Goal: Task Accomplishment & Management: Complete application form

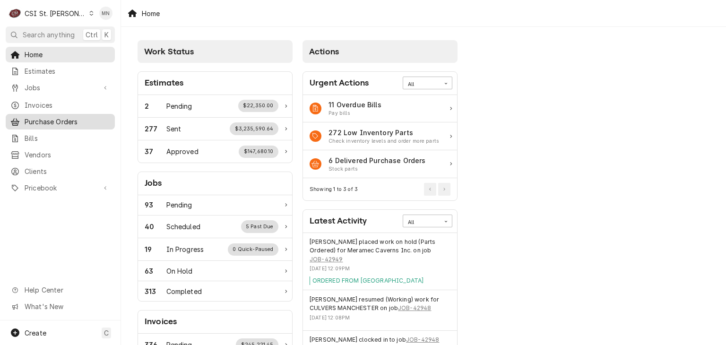
drag, startPoint x: 43, startPoint y: 115, endPoint x: 48, endPoint y: 115, distance: 4.7
click at [43, 117] on span "Purchase Orders" at bounding box center [67, 122] width 85 height 10
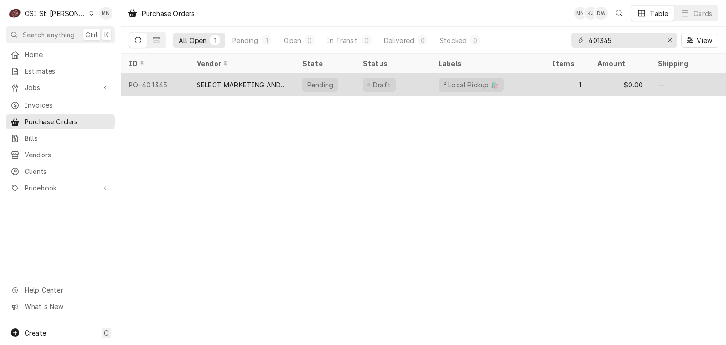
click at [253, 83] on div "SELECT MARKETING AND DISTRIBUTING" at bounding box center [241, 85] width 91 height 10
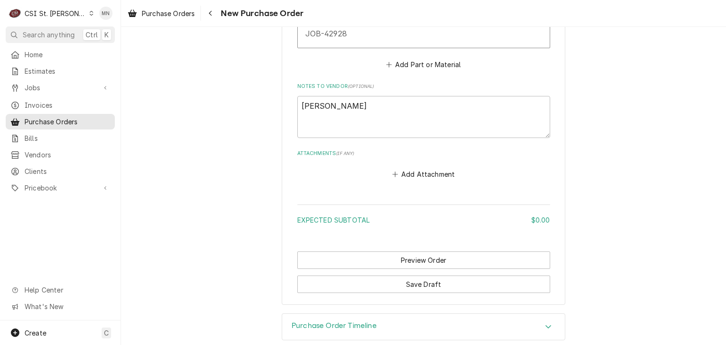
scroll to position [646, 0]
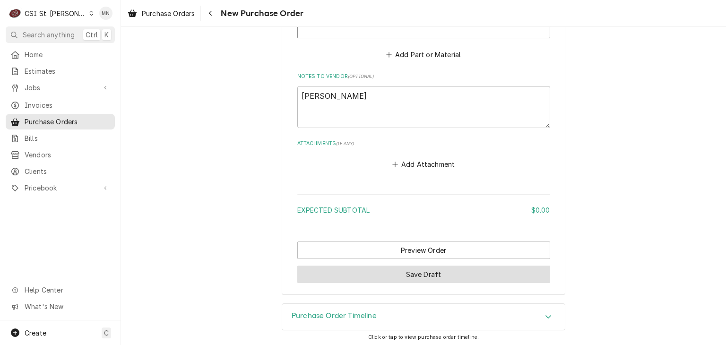
click at [438, 273] on button "Save Draft" at bounding box center [423, 273] width 253 height 17
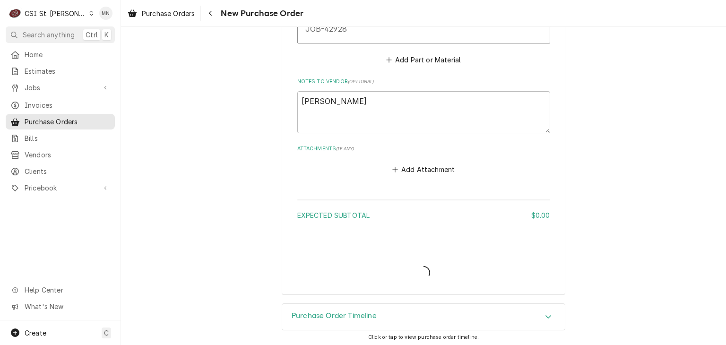
type textarea "x"
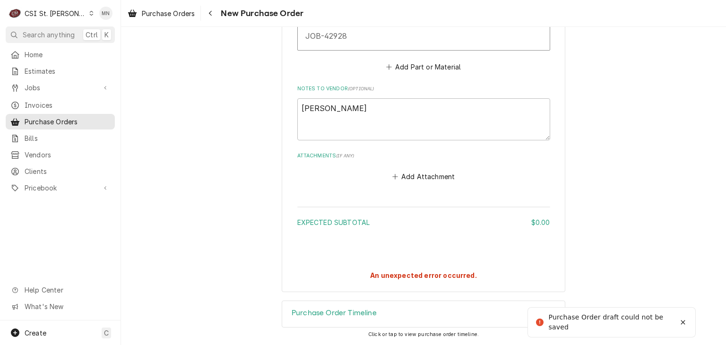
scroll to position [631, 0]
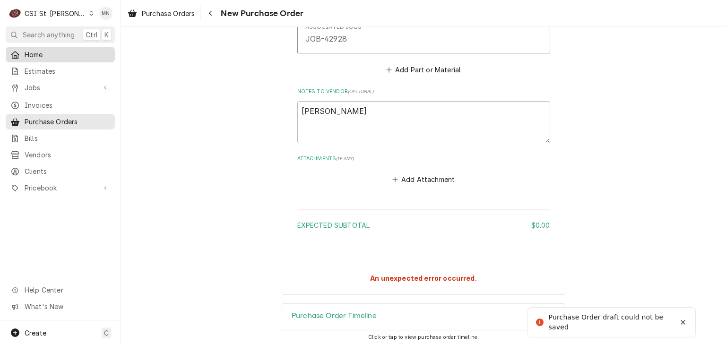
click at [42, 50] on span "Home" at bounding box center [67, 55] width 85 height 10
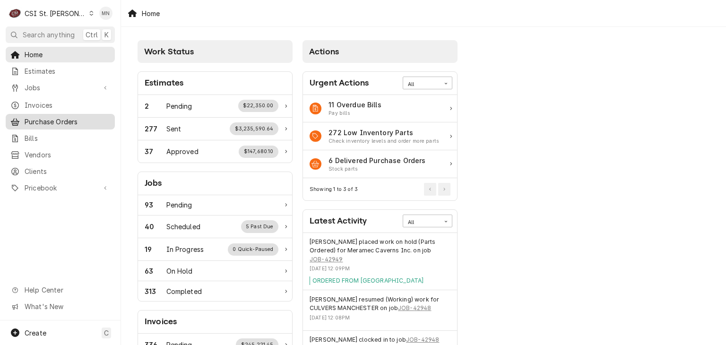
click at [51, 117] on span "Purchase Orders" at bounding box center [67, 122] width 85 height 10
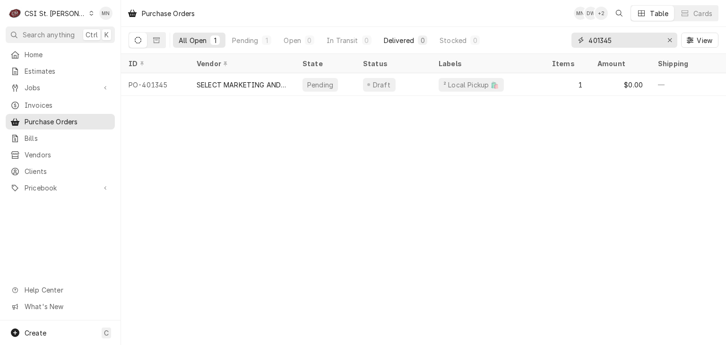
drag, startPoint x: 619, startPoint y: 40, endPoint x: 406, endPoint y: 37, distance: 213.0
click at [464, 37] on div "All Open 1 Pending 1 Open 0 In Transit 0 Delivered 0 Stocked 0 401345 View" at bounding box center [422, 40] width 589 height 26
type input "401363"
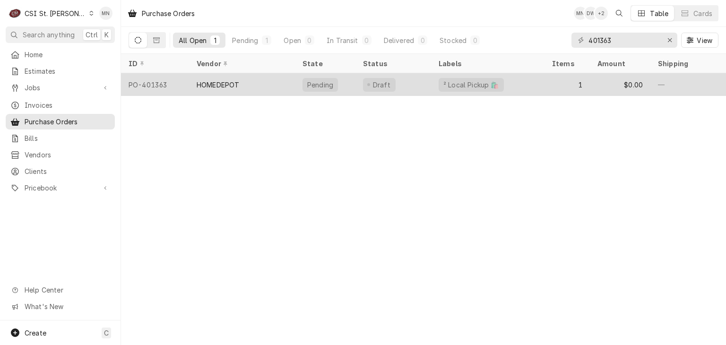
click at [221, 87] on div "HOMEDEPOT" at bounding box center [242, 84] width 106 height 23
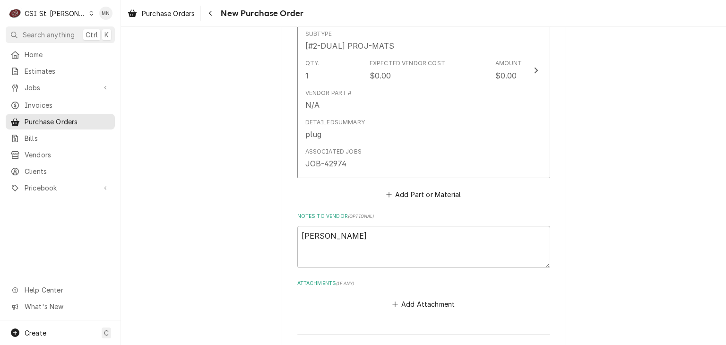
scroll to position [612, 0]
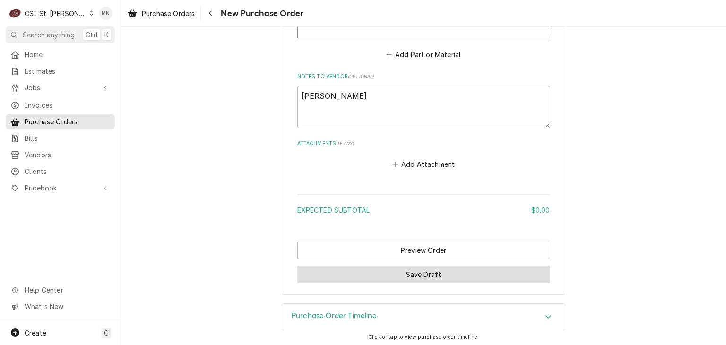
click at [410, 267] on button "Save Draft" at bounding box center [423, 273] width 253 height 17
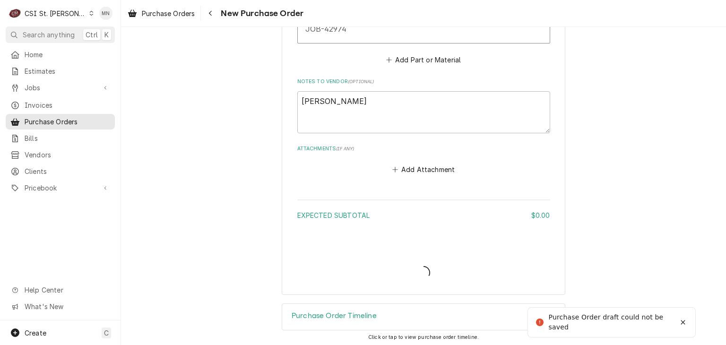
type textarea "x"
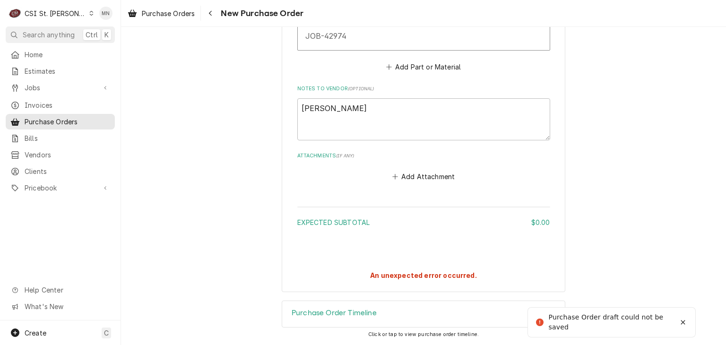
scroll to position [597, 0]
